Goal: Task Accomplishment & Management: Complete application form

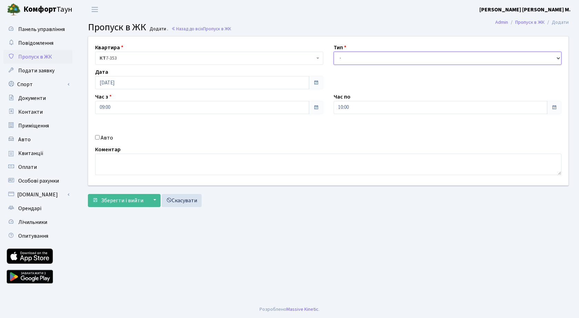
click at [348, 58] on select "- Доставка Таксі Гості Сервіс" at bounding box center [447, 58] width 228 height 13
select select "3"
click at [333, 52] on select "- Доставка Таксі Гості Сервіс" at bounding box center [447, 58] width 228 height 13
click at [173, 103] on input "09:00" at bounding box center [202, 107] width 214 height 13
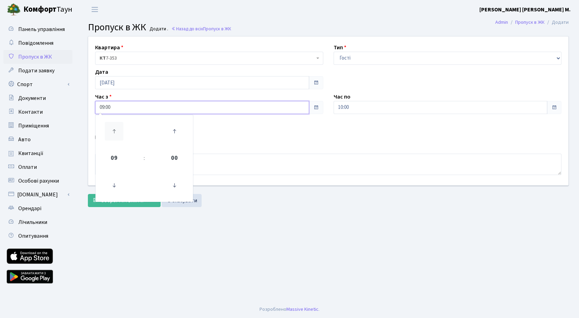
click at [112, 126] on icon at bounding box center [114, 131] width 19 height 19
type input "11:00"
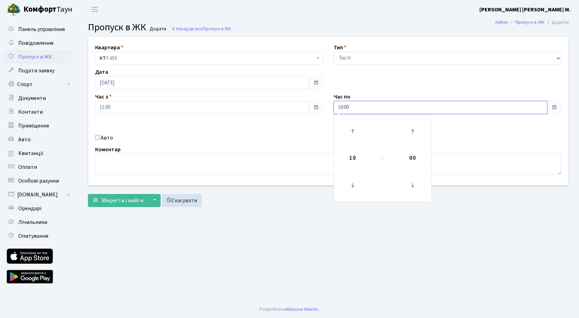
click at [354, 111] on input "10:00" at bounding box center [440, 107] width 214 height 13
click at [349, 128] on icon at bounding box center [352, 131] width 19 height 19
click at [350, 131] on icon at bounding box center [352, 131] width 19 height 19
type input "13:00"
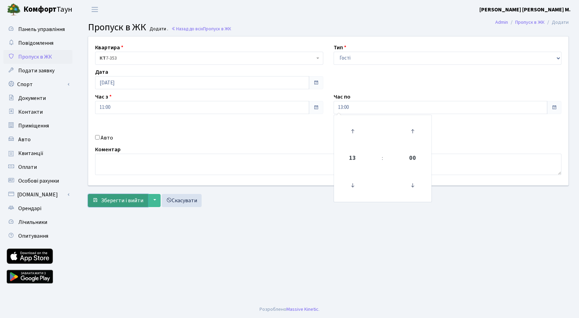
click at [122, 198] on span "Зберегти і вийти" at bounding box center [122, 201] width 42 height 8
